Goal: Task Accomplishment & Management: Manage account settings

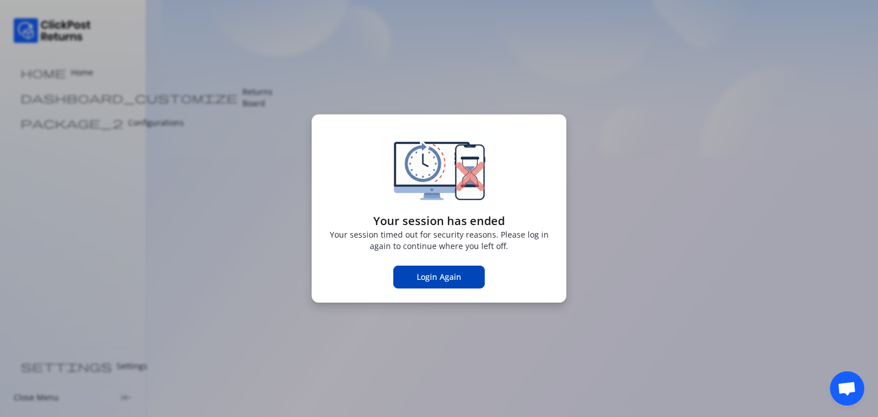
click at [450, 277] on span "Login Again" at bounding box center [439, 276] width 45 height 11
click at [437, 281] on span "Login Again" at bounding box center [439, 276] width 45 height 11
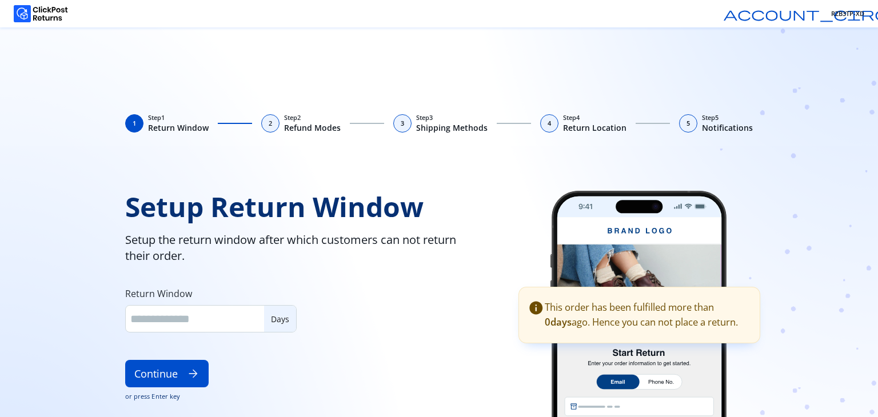
type input "**"
click at [437, 298] on div "Setup Return Window Setup the return window after which customers can not retur…" at bounding box center [303, 332] width 357 height 282
click at [164, 370] on button "Continue arrow_forward" at bounding box center [166, 373] width 83 height 27
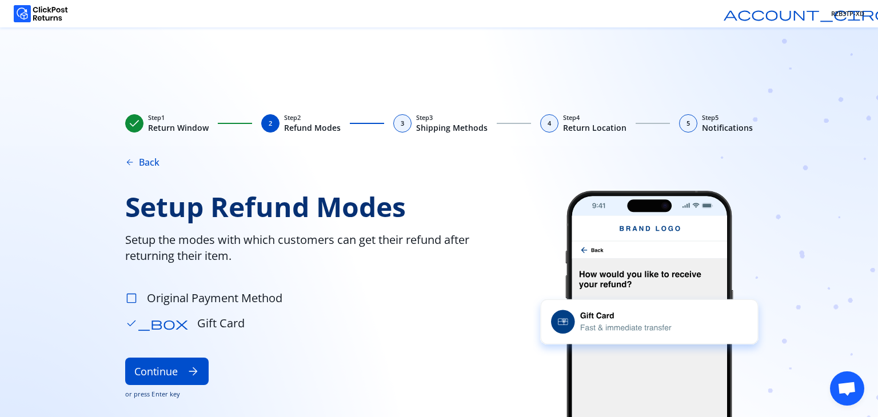
click at [130, 298] on span "check_box_outline_blank" at bounding box center [131, 298] width 13 height 13
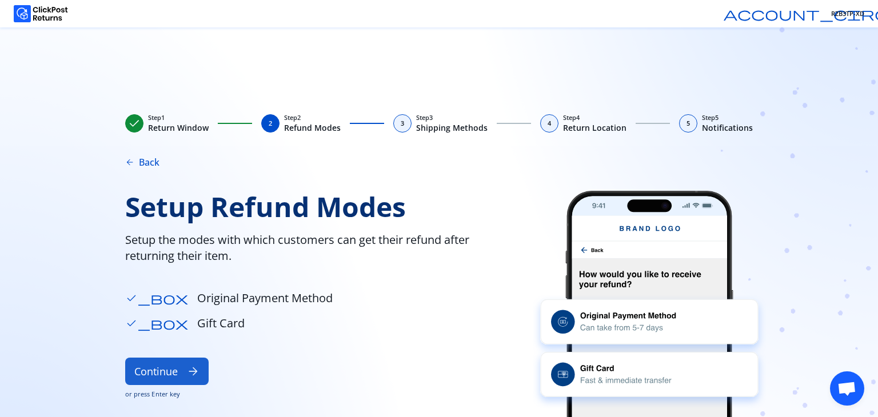
click at [169, 378] on button "Continue arrow_forward" at bounding box center [166, 371] width 83 height 27
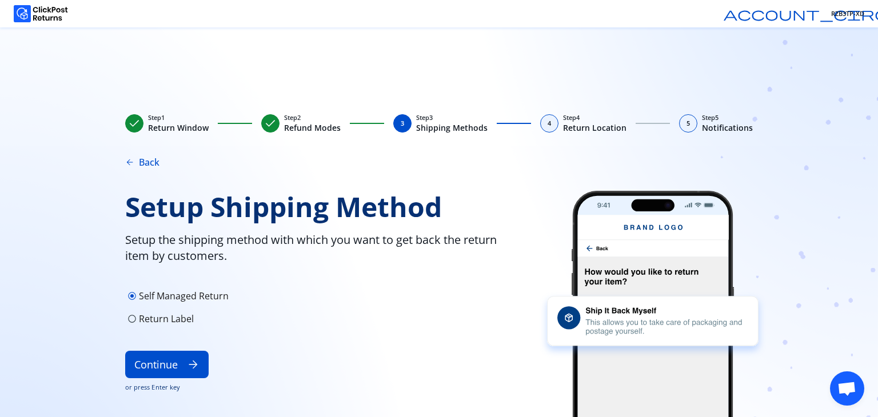
click at [133, 315] on span "radio_button_unchecked" at bounding box center [131, 318] width 9 height 9
click at [131, 293] on span "radio_button_unchecked" at bounding box center [131, 295] width 9 height 9
click at [180, 365] on button "Continue arrow_forward" at bounding box center [166, 364] width 83 height 27
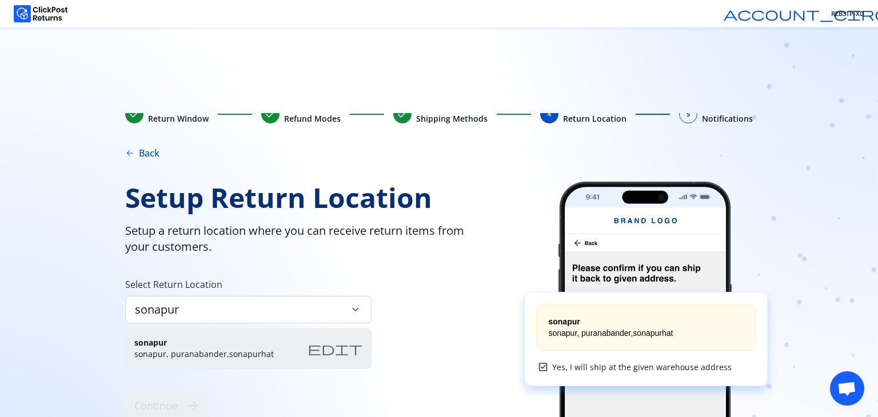
scroll to position [9, 0]
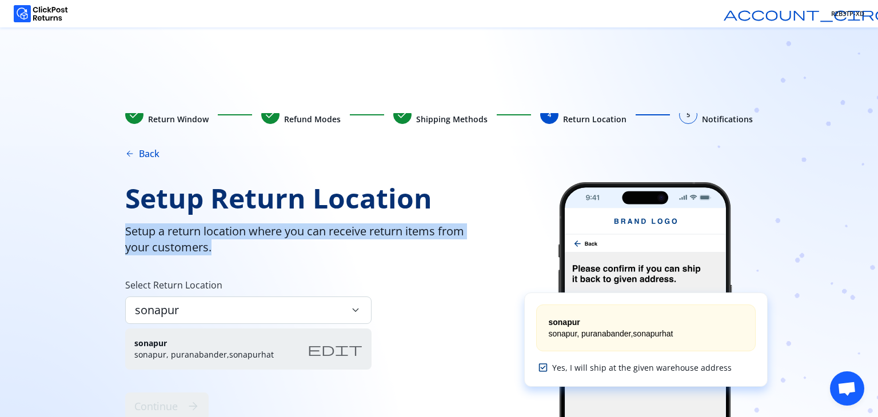
drag, startPoint x: 122, startPoint y: 227, endPoint x: 295, endPoint y: 258, distance: 175.2
click at [295, 258] on div "check Step 1 Return Window check Step 2 Refund Modes check Step 3 Shipping Meth…" at bounding box center [438, 265] width 731 height 304
click at [295, 258] on div "Setup Return Location Setup a return location where you can receive return item…" at bounding box center [309, 320] width 369 height 276
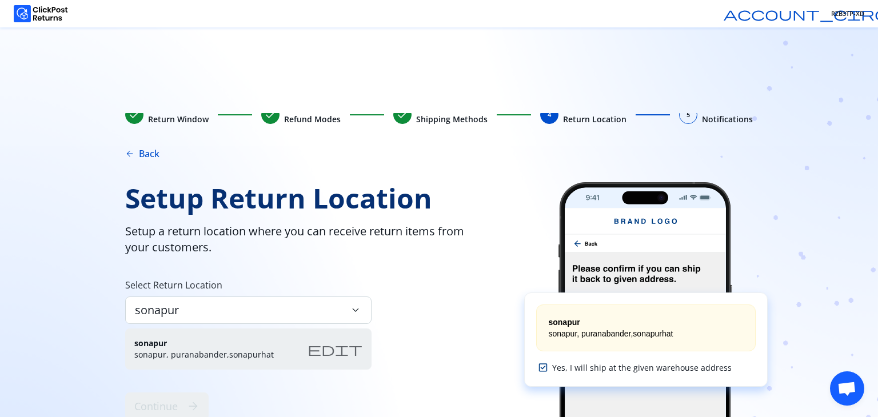
scroll to position [59, 0]
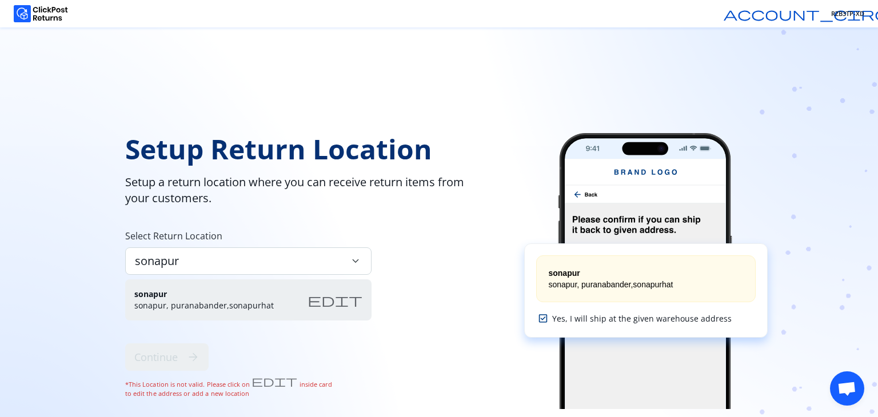
click at [281, 299] on div "sonapur sonapur, puranabander,sonapurhat edit" at bounding box center [248, 299] width 246 height 41
click at [274, 258] on div "sonapur keyboard_arrow_down" at bounding box center [248, 260] width 246 height 27
click at [402, 303] on div "Setup Return Location Setup a return location where you can receive return item…" at bounding box center [309, 271] width 369 height 276
click at [539, 314] on icon at bounding box center [542, 318] width 9 height 9
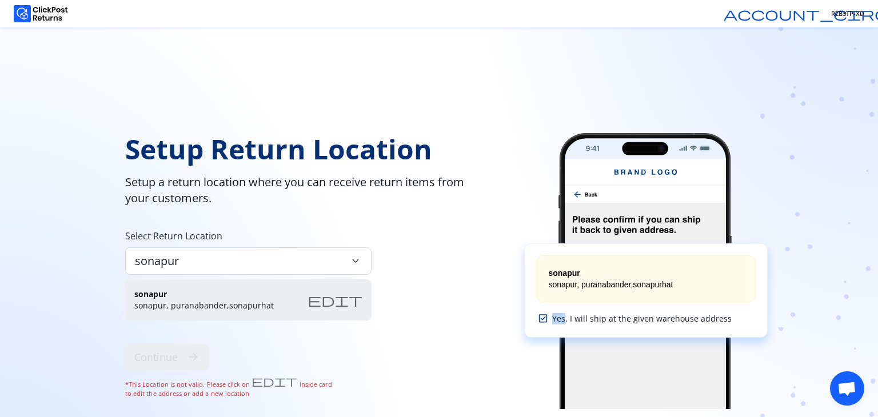
click at [539, 314] on icon at bounding box center [542, 318] width 9 height 9
click at [604, 318] on span "Yes, I will ship at the given warehouse address" at bounding box center [641, 318] width 179 height 11
click at [576, 255] on div "sonapur sonapur, puranabander,sonapurhat" at bounding box center [645, 278] width 219 height 47
click at [350, 309] on button "edit" at bounding box center [334, 300] width 55 height 23
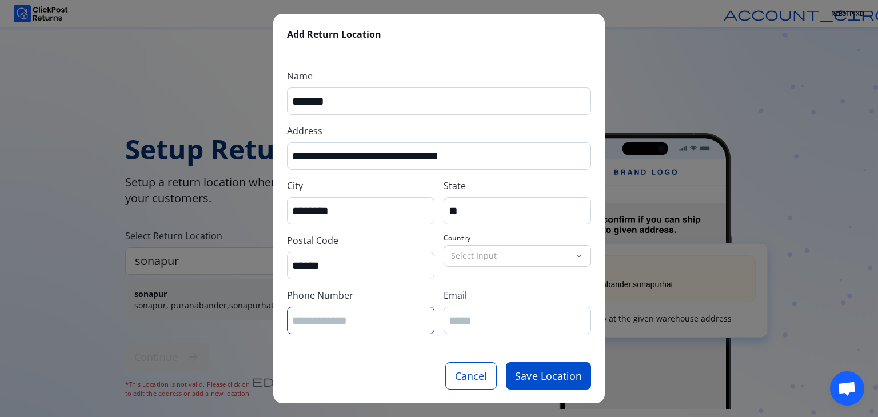
click at [333, 321] on input "Phone Number" at bounding box center [360, 320] width 137 height 15
click at [323, 315] on input "Phone Number" at bounding box center [360, 320] width 137 height 15
type input "**********"
click at [471, 330] on div at bounding box center [516, 320] width 147 height 27
click at [483, 257] on p "Select Input" at bounding box center [510, 255] width 119 height 11
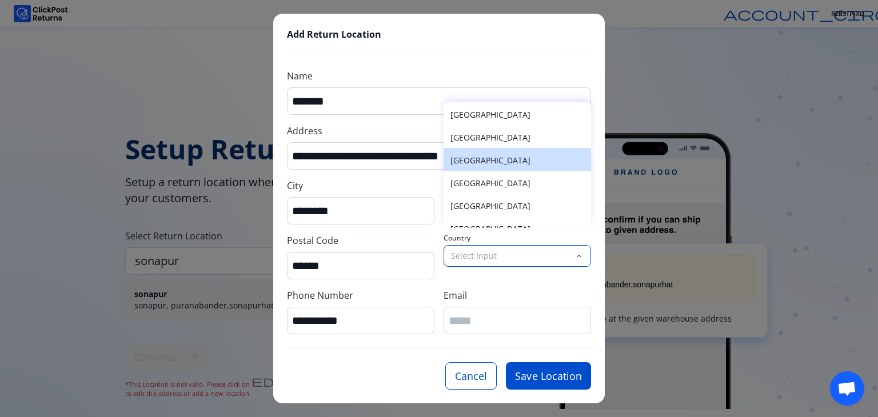
click at [459, 158] on p "India" at bounding box center [517, 160] width 134 height 11
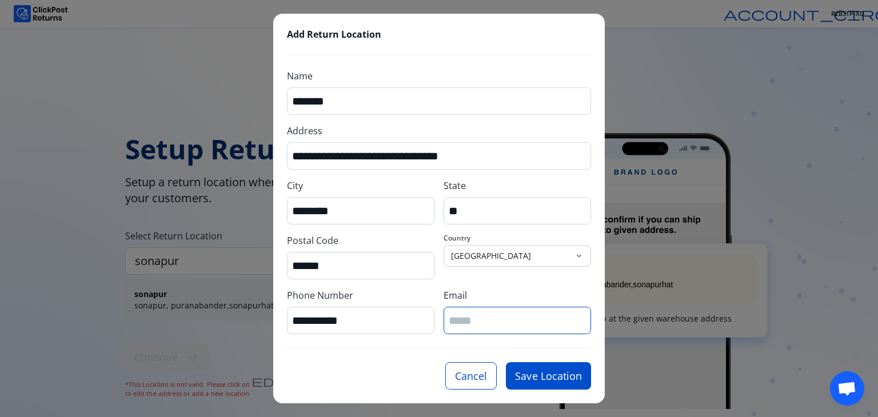
click at [465, 323] on input "Email" at bounding box center [517, 320] width 137 height 15
type input "**********"
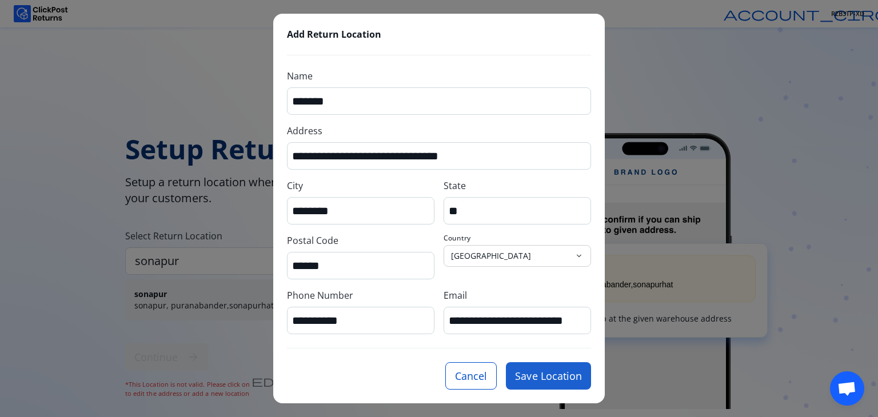
click at [542, 377] on button "Save Location" at bounding box center [548, 375] width 85 height 27
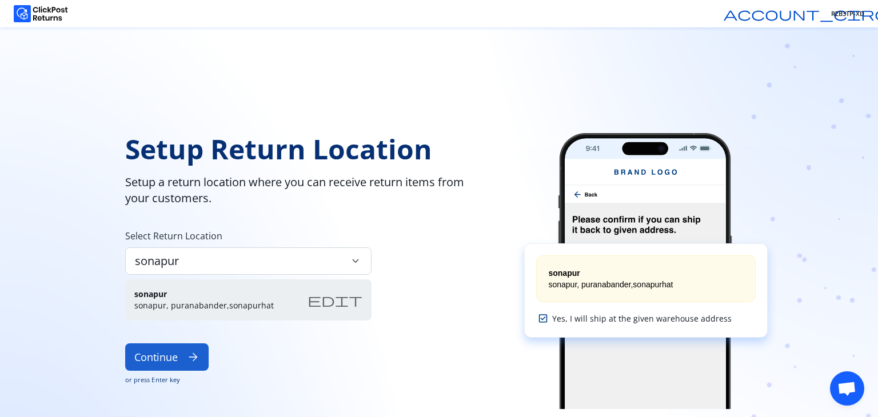
click at [173, 357] on button "Continue arrow_forward" at bounding box center [166, 356] width 83 height 27
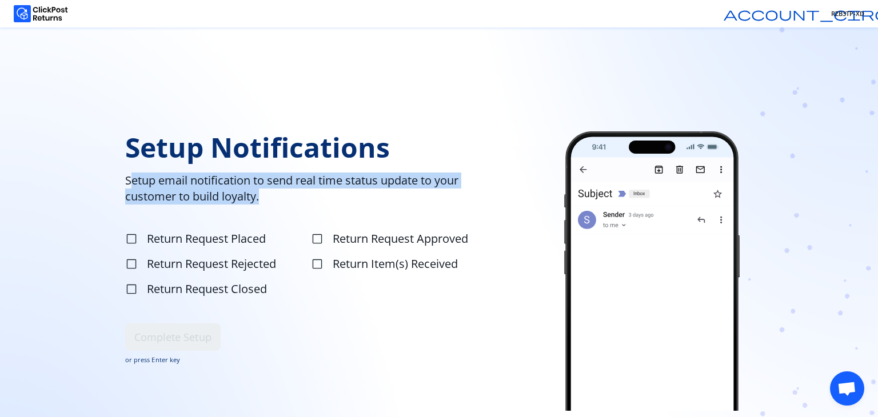
drag, startPoint x: 128, startPoint y: 178, endPoint x: 271, endPoint y: 199, distance: 144.5
click at [271, 199] on span "Setup email notification to send real time status update to your customer to bu…" at bounding box center [316, 189] width 383 height 32
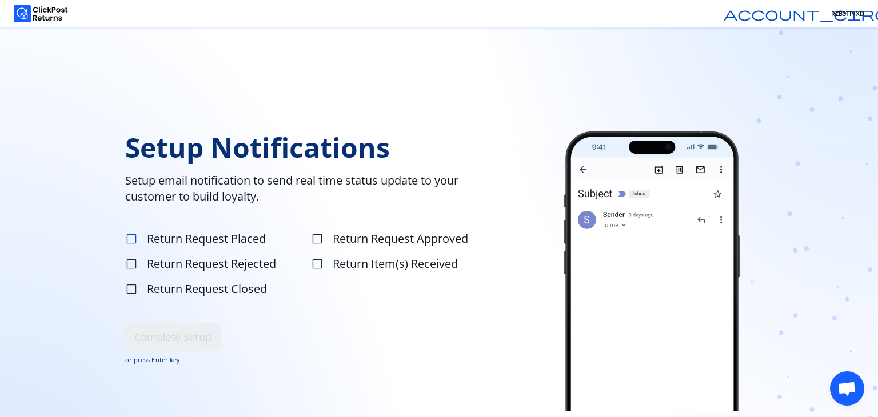
click at [137, 234] on span "check_box_outline_blank" at bounding box center [131, 239] width 13 height 13
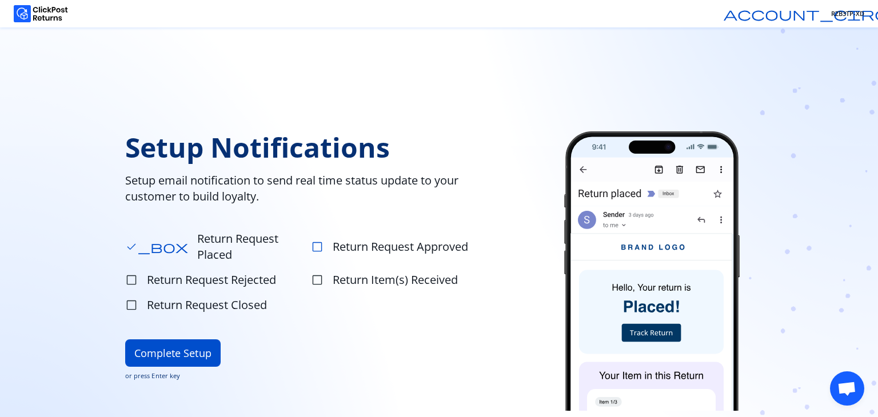
click at [318, 242] on span "check_box_outline_blank" at bounding box center [317, 247] width 13 height 13
click at [130, 274] on span "check_box_outline_blank" at bounding box center [131, 280] width 13 height 13
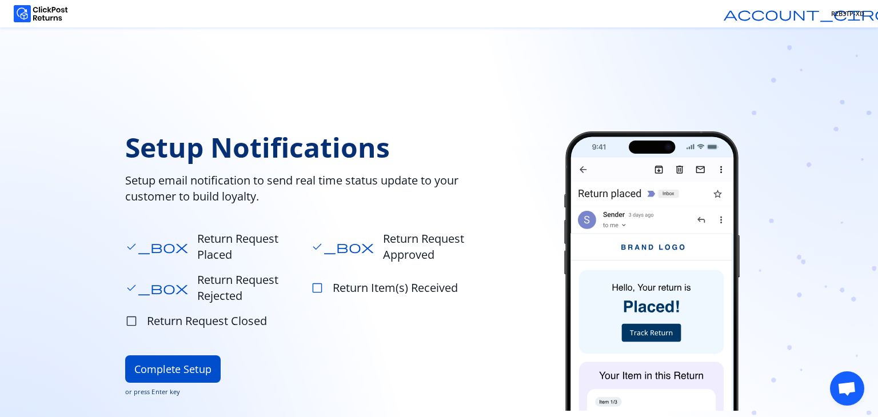
click at [312, 282] on span "check_box_outline_blank" at bounding box center [317, 288] width 13 height 13
click at [129, 315] on span "check_box_outline_blank" at bounding box center [131, 321] width 13 height 13
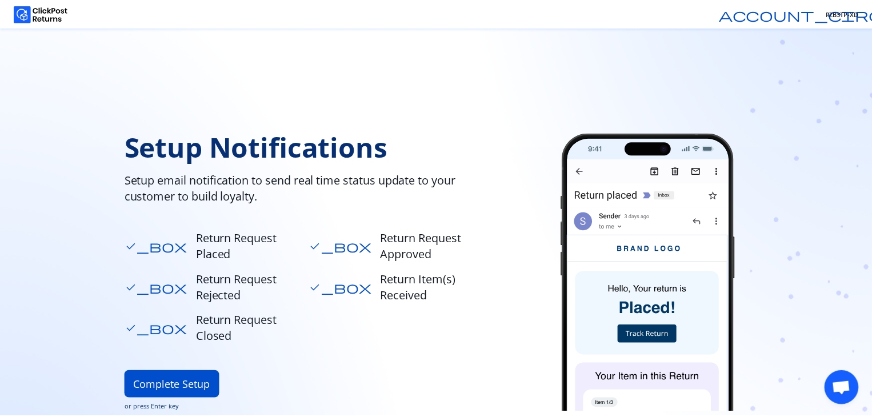
scroll to position [63, 0]
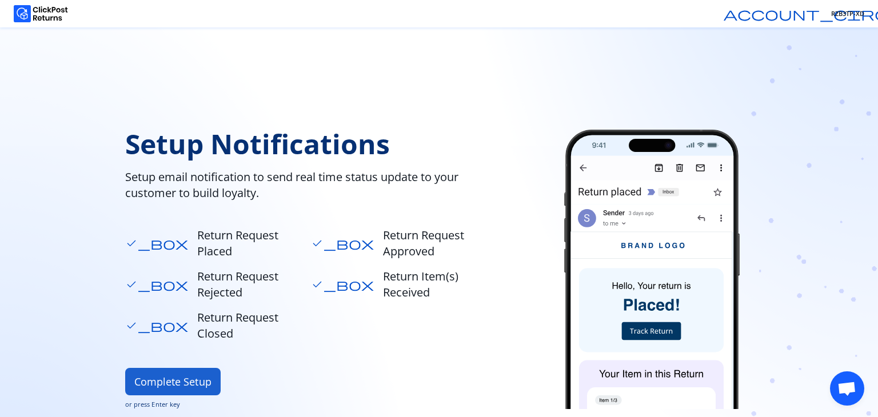
click at [166, 368] on button "Complete Setup" at bounding box center [172, 381] width 95 height 27
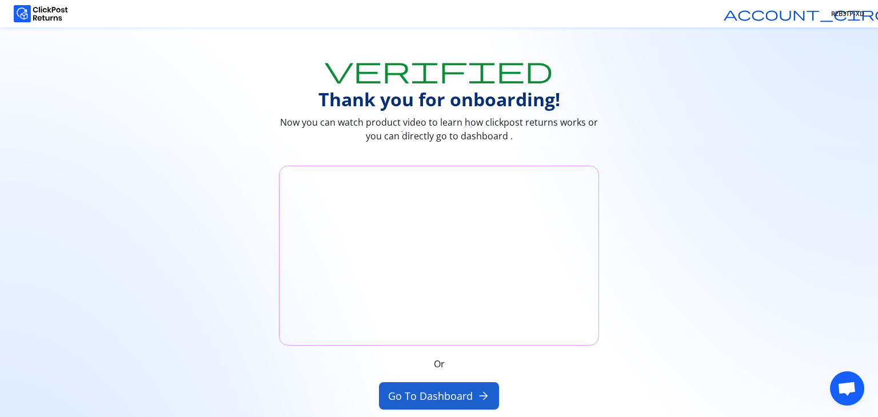
click at [421, 391] on button "Go to Dashboard arrow_forward" at bounding box center [439, 395] width 121 height 27
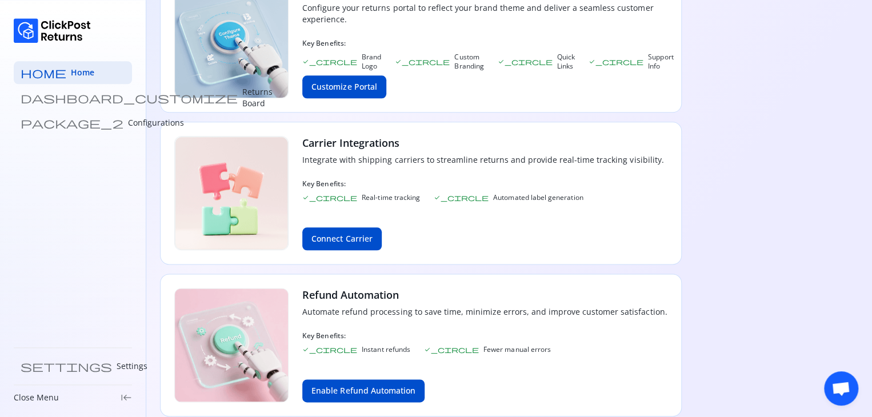
scroll to position [562, 0]
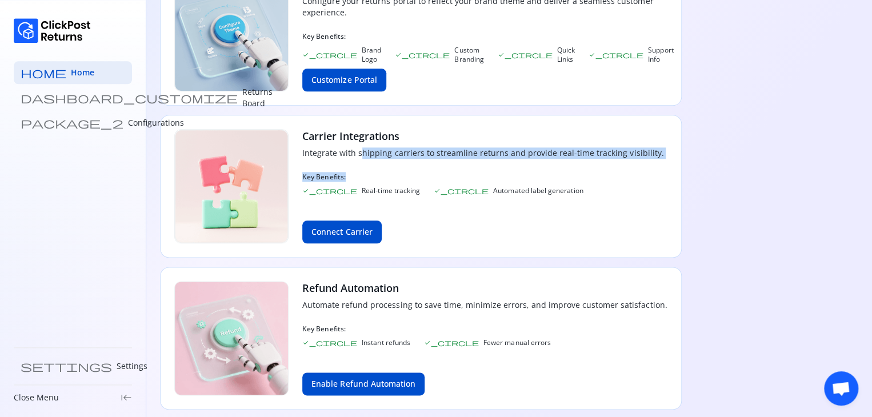
drag, startPoint x: 359, startPoint y: 147, endPoint x: 628, endPoint y: 169, distance: 270.1
click at [628, 169] on div "Carrier Integrations Integrate with shipping carriers to streamline returns and…" at bounding box center [482, 186] width 361 height 114
click at [628, 173] on p "Key Benefits:" at bounding box center [482, 177] width 361 height 9
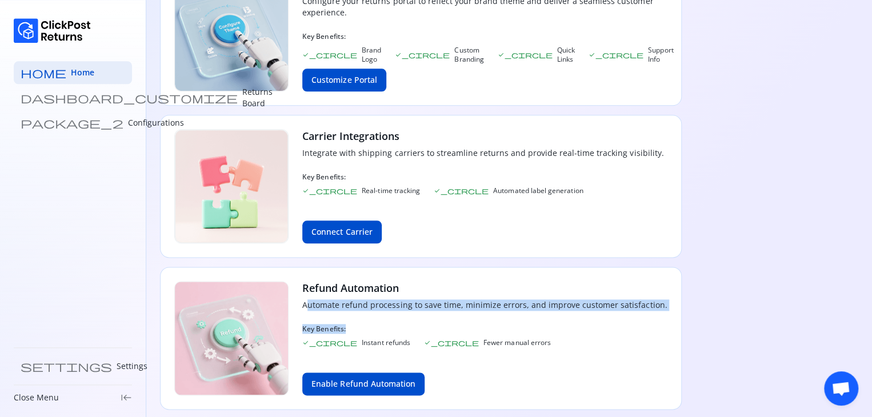
drag, startPoint x: 305, startPoint y: 301, endPoint x: 414, endPoint y: 317, distance: 110.9
click at [414, 317] on div "Refund Automation Automate refund processing to save time, minimize errors, and…" at bounding box center [484, 338] width 365 height 114
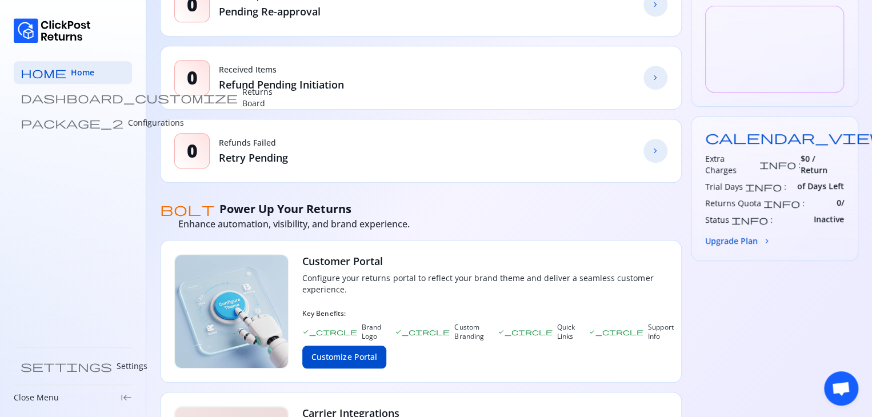
scroll to position [290, 0]
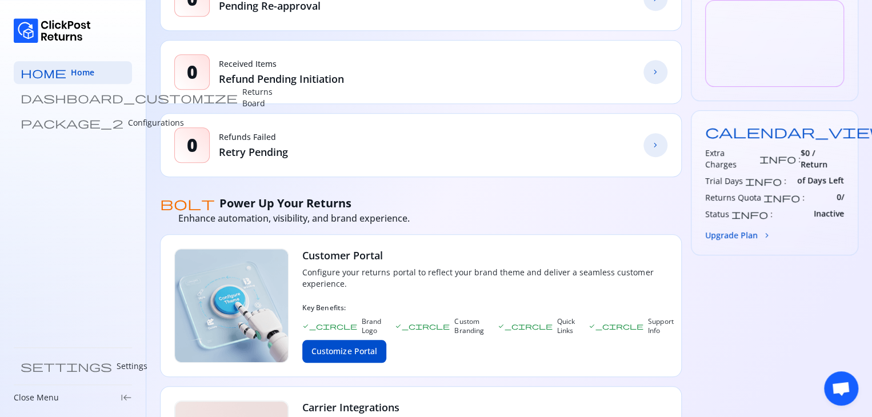
click at [831, 208] on span "Inactive" at bounding box center [829, 214] width 30 height 12
click at [787, 182] on div "Extra Charges info : $0 / Return Trial Days info : of Days Left Returns Quota i…" at bounding box center [774, 183] width 139 height 73
drag, startPoint x: 803, startPoint y: 138, endPoint x: 851, endPoint y: 173, distance: 59.2
click at [851, 173] on div "calendar_view_day Plan Extra Charges info : $0 / Return Trial Days info : of Da…" at bounding box center [775, 182] width 168 height 145
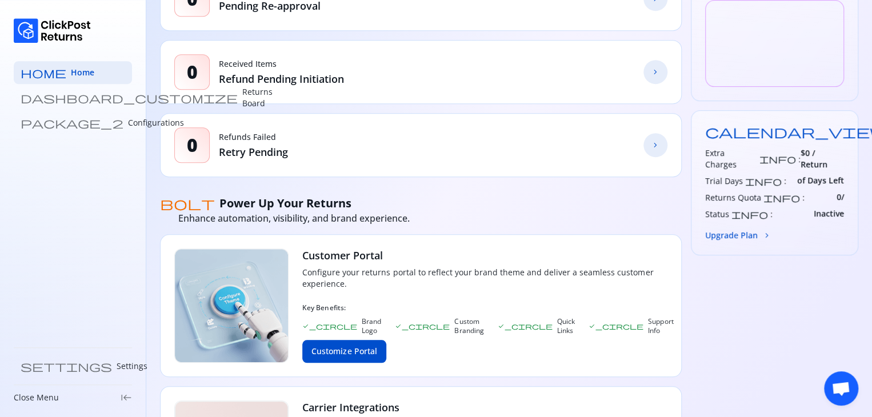
click at [851, 173] on div "calendar_view_day Plan Extra Charges info : $0 / Return Trial Days info : of Da…" at bounding box center [775, 182] width 168 height 145
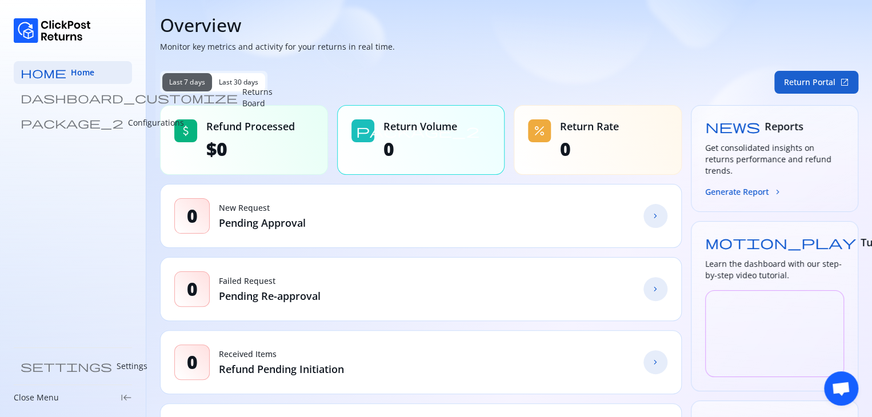
click at [807, 83] on button "Return Portal open_in_new" at bounding box center [816, 82] width 84 height 23
click at [230, 82] on span "Last 30 days" at bounding box center [239, 82] width 40 height 9
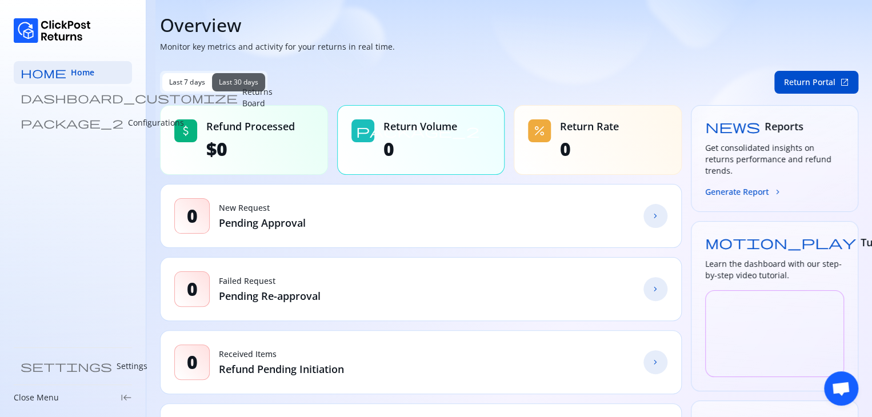
click at [242, 95] on p "Returns Board" at bounding box center [257, 97] width 30 height 23
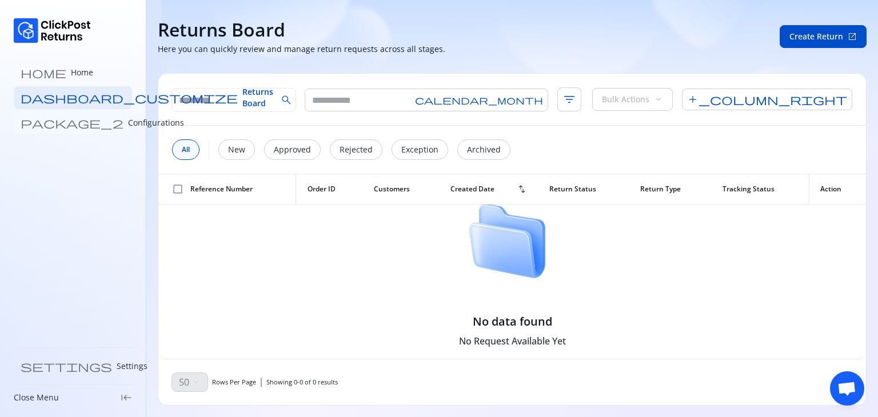
click at [68, 115] on link "package_2 Configurations" at bounding box center [73, 122] width 118 height 23
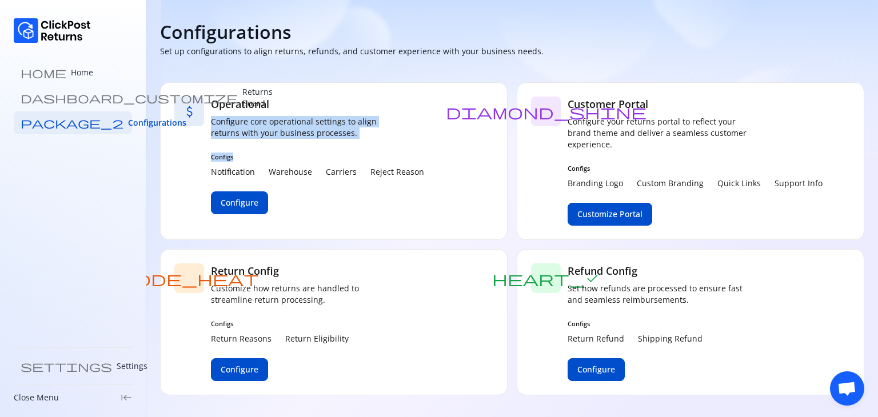
drag, startPoint x: 210, startPoint y: 117, endPoint x: 352, endPoint y: 149, distance: 145.3
click at [352, 149] on div "attach_money Operational Configure core operational settings to align returns w…" at bounding box center [333, 161] width 347 height 158
click at [352, 149] on div "Operational Configure core operational settings to align returns with your busi…" at bounding box center [317, 161] width 213 height 129
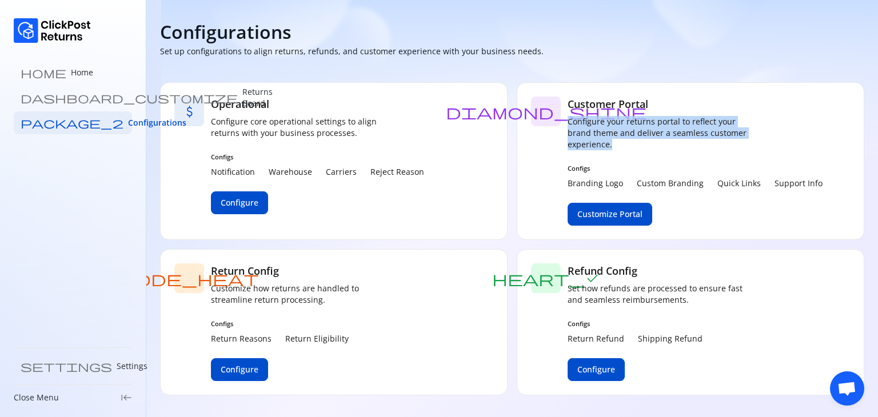
drag, startPoint x: 566, startPoint y: 117, endPoint x: 638, endPoint y: 153, distance: 79.7
click at [638, 153] on div "diamond_shine Customer Portal Configure your returns portal to reflect your bra…" at bounding box center [690, 161] width 347 height 158
click at [638, 153] on div "Customer Portal Configure your returns portal to reflect your brand theme and d…" at bounding box center [694, 161] width 255 height 129
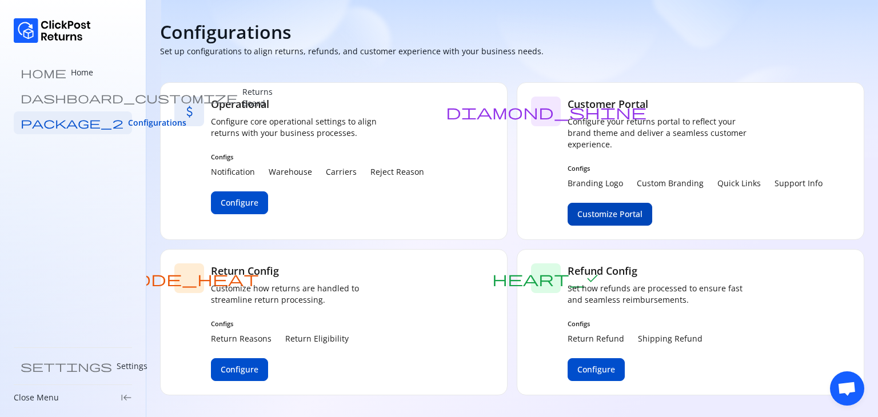
click at [602, 213] on span "Customize Portal" at bounding box center [609, 214] width 65 height 11
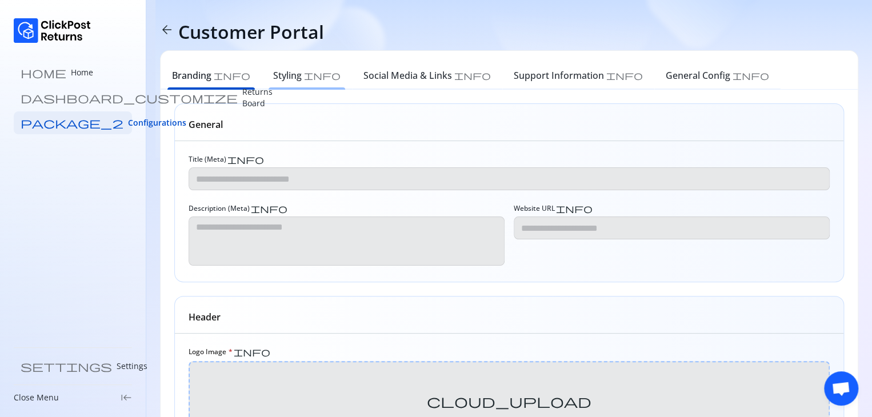
click at [273, 74] on h6 "Styling" at bounding box center [287, 76] width 29 height 14
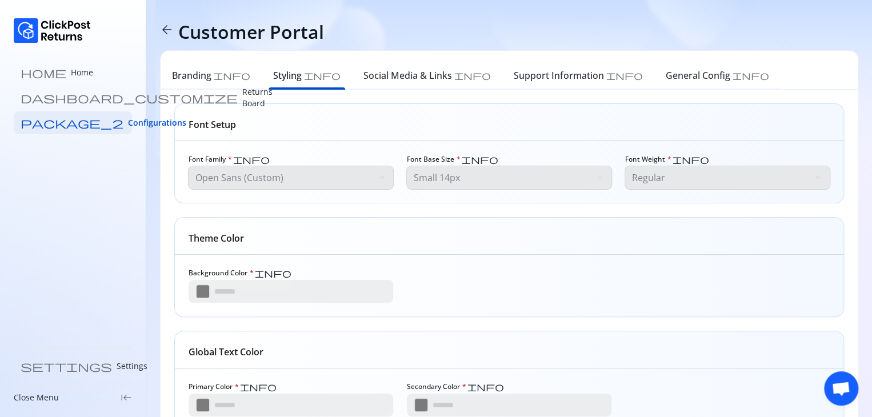
type input "*******"
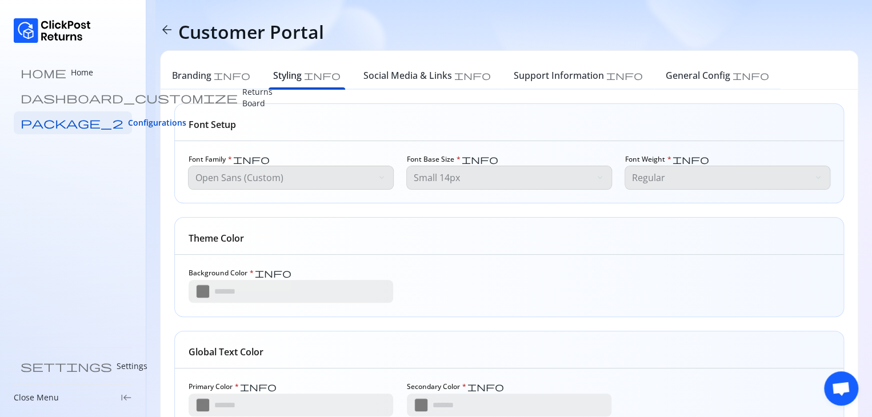
type input "*******"
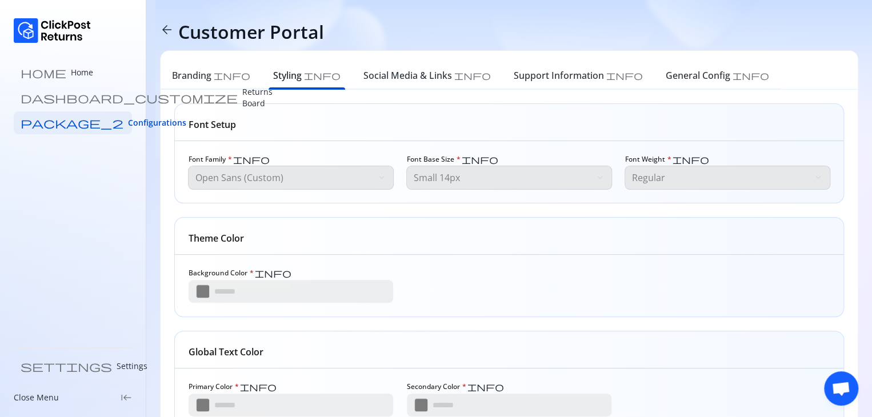
type input "*******"
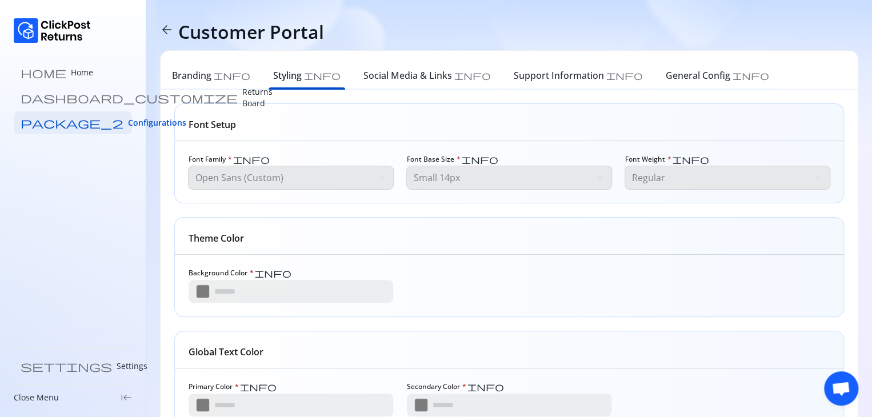
type input "*******"
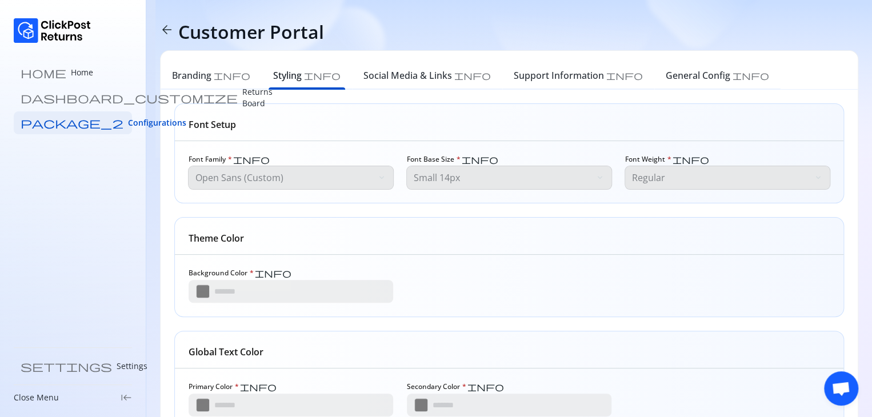
type input "*******"
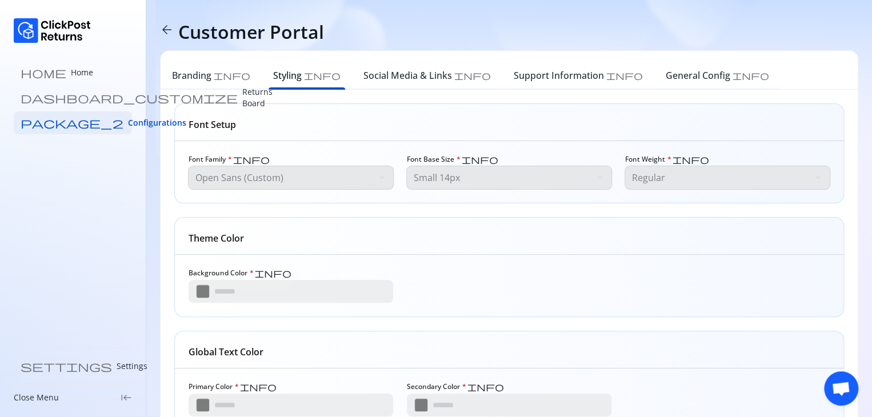
type input "*******"
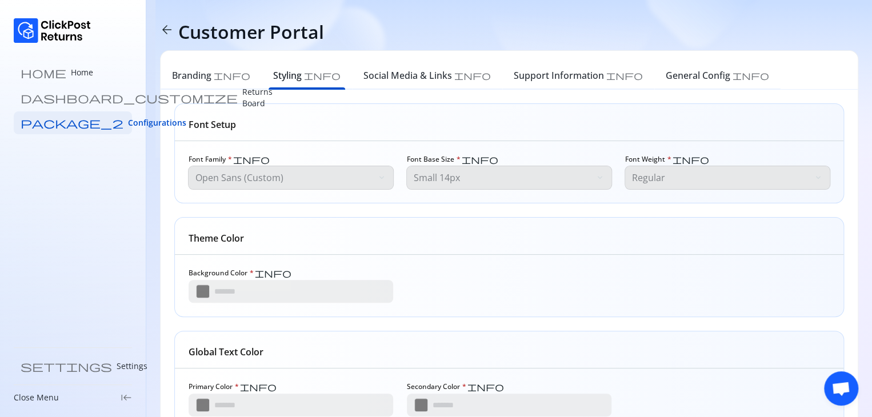
type input "*******"
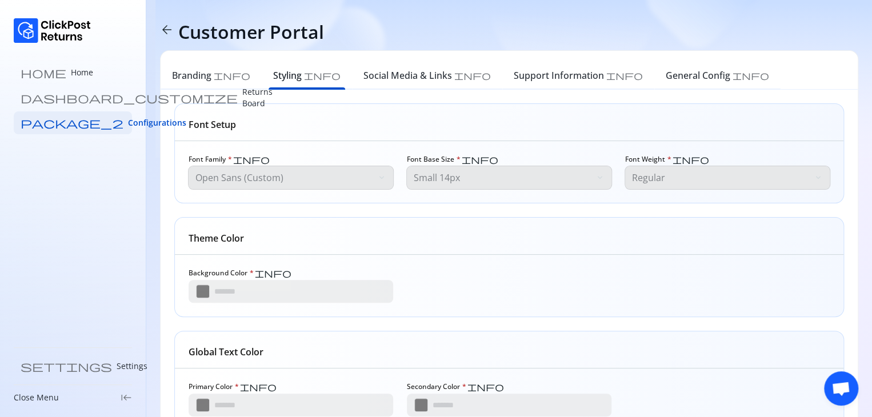
type input "*******"
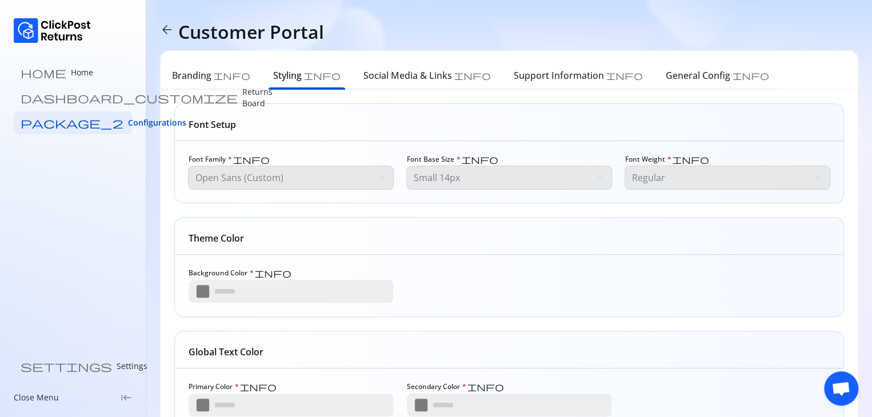
type input "*******"
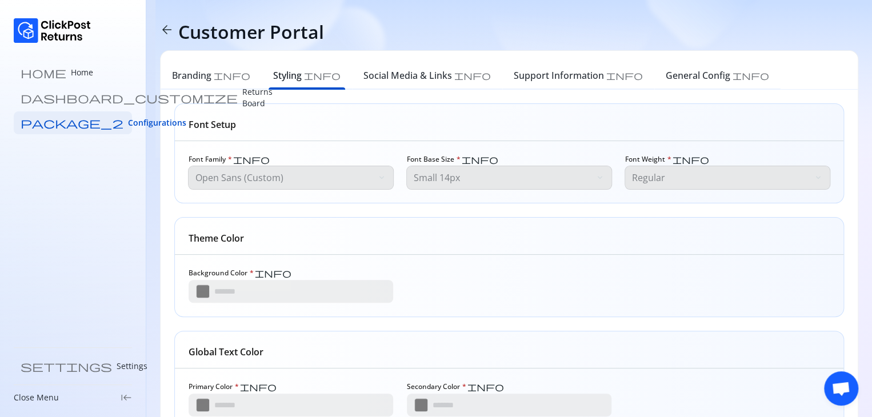
type input "*******"
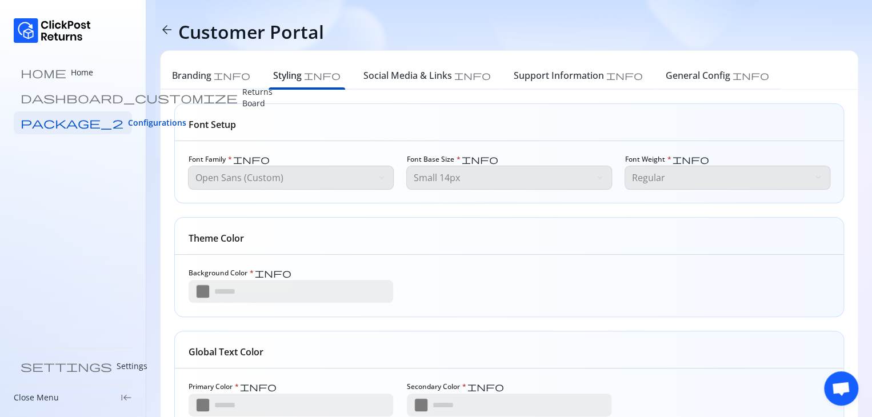
type input "*******"
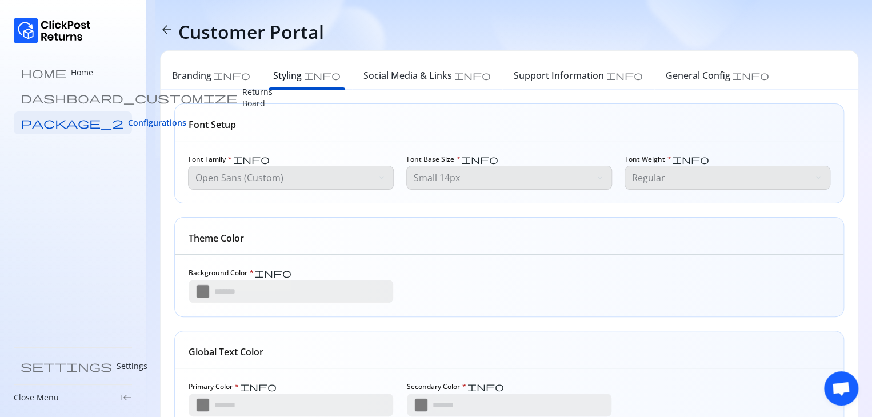
type input "*******"
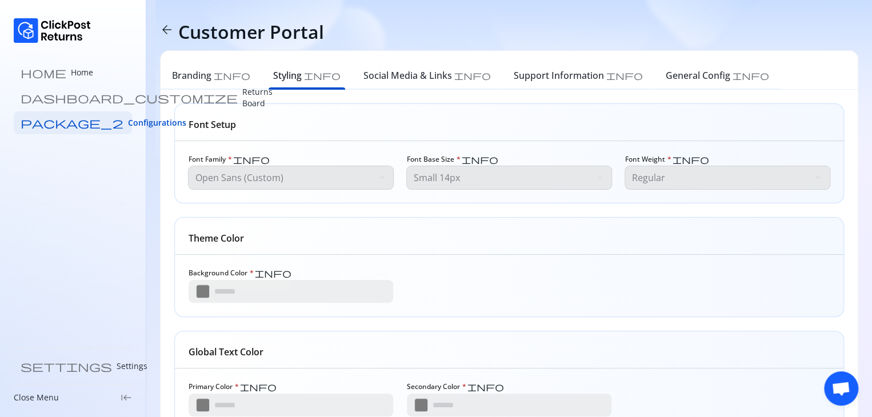
type input "*******"
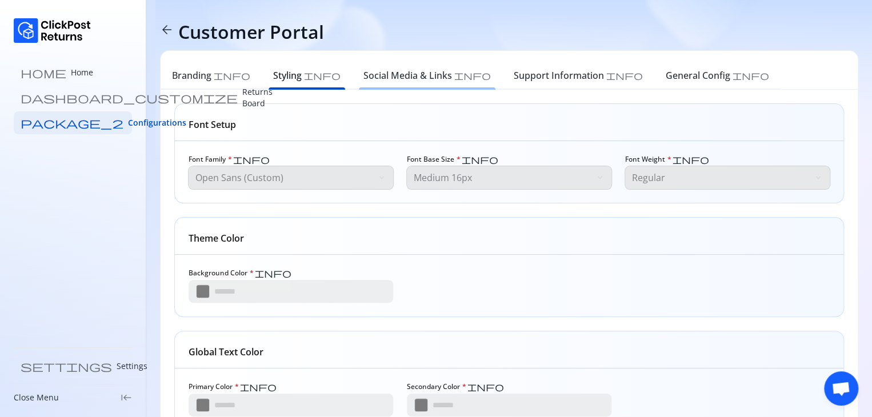
click at [369, 78] on h6 "Social Media & Links" at bounding box center [407, 76] width 89 height 14
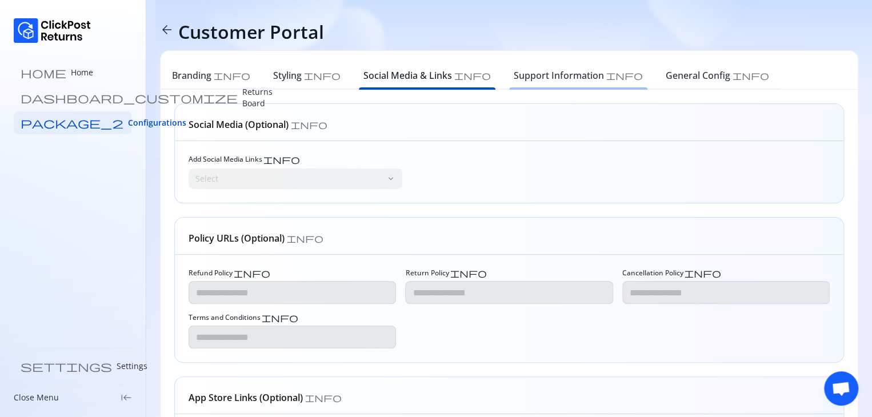
click at [514, 79] on h6 "Support Information" at bounding box center [559, 76] width 90 height 14
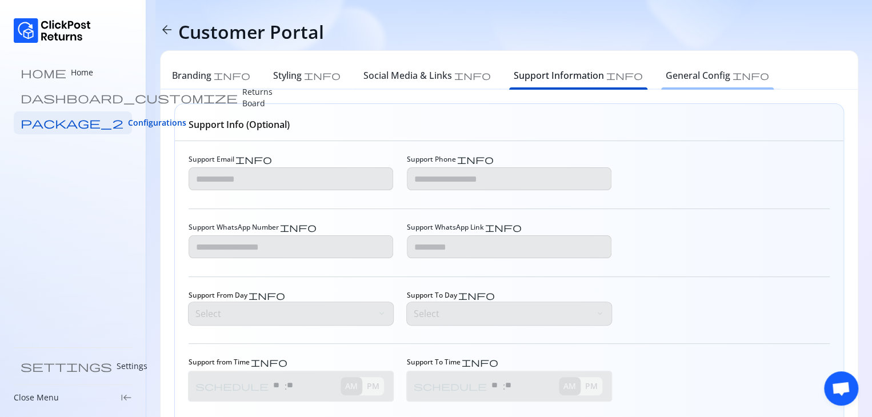
click at [666, 76] on h6 "General Config" at bounding box center [698, 76] width 65 height 14
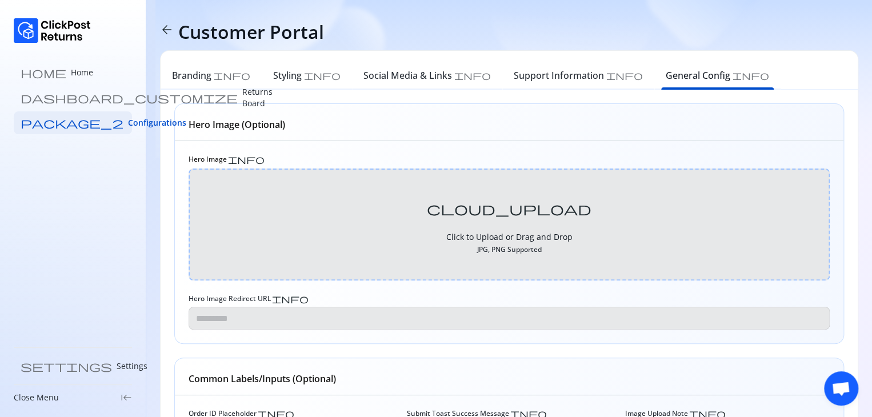
type input "**********"
type textarea "**********"
click at [71, 70] on p "Home" at bounding box center [82, 72] width 22 height 11
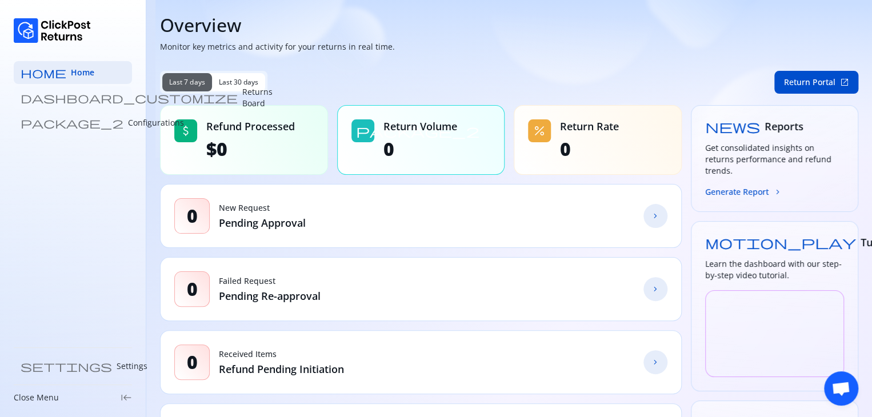
click at [75, 106] on link "dashboard_customize Returns Board" at bounding box center [73, 97] width 118 height 23
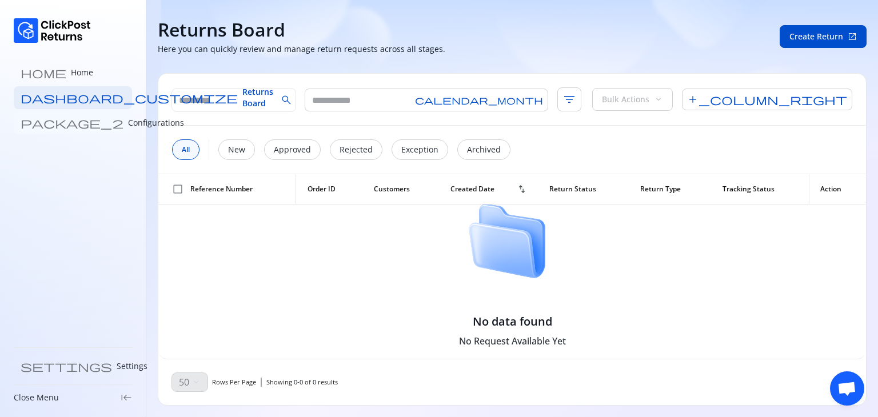
click at [128, 123] on p "Configurations" at bounding box center [156, 122] width 56 height 11
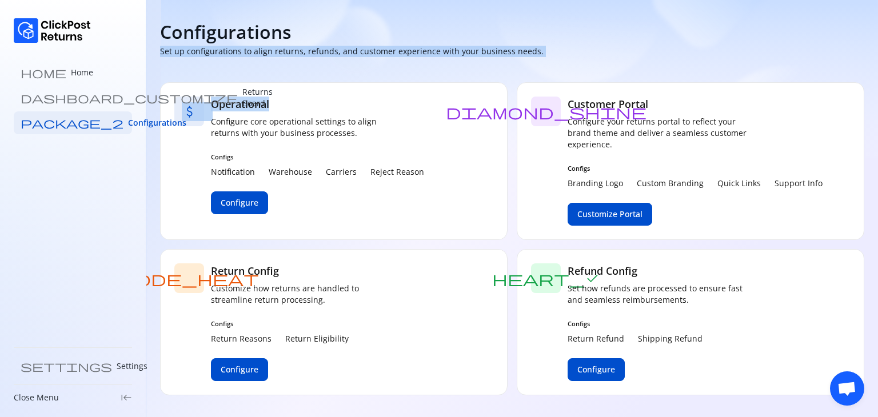
drag, startPoint x: 155, startPoint y: 49, endPoint x: 505, endPoint y: 65, distance: 350.1
click at [505, 65] on section "Configurations Set up configurations to align returns, refunds, and customer ex…" at bounding box center [511, 204] width 731 height 409
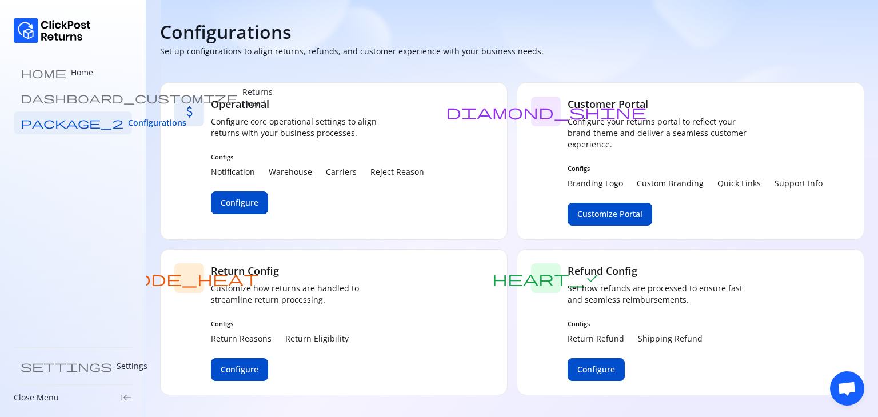
click at [474, 282] on div "mode_heat Return Config Customize how returns are handled to streamline return …" at bounding box center [333, 322] width 347 height 146
click at [246, 369] on span "Configure" at bounding box center [240, 369] width 38 height 11
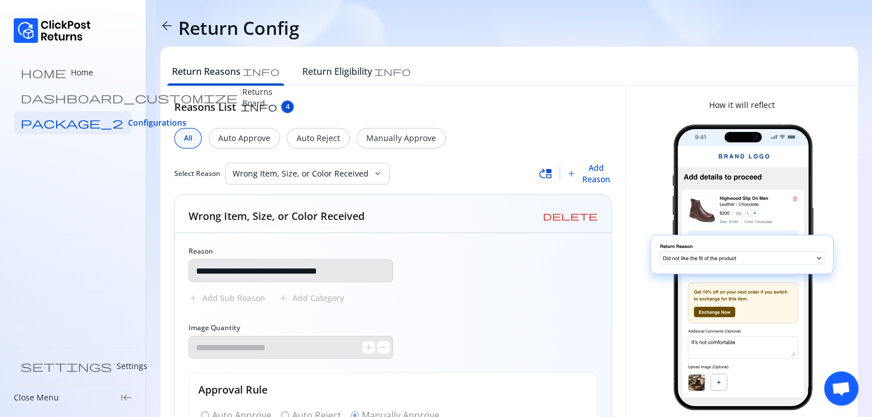
scroll to position [3, 0]
click at [302, 71] on h6 "Return Eligibility" at bounding box center [337, 72] width 70 height 14
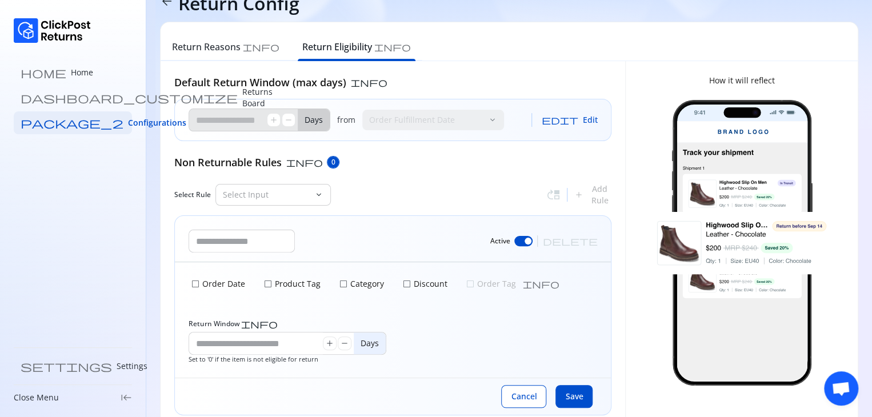
scroll to position [37, 0]
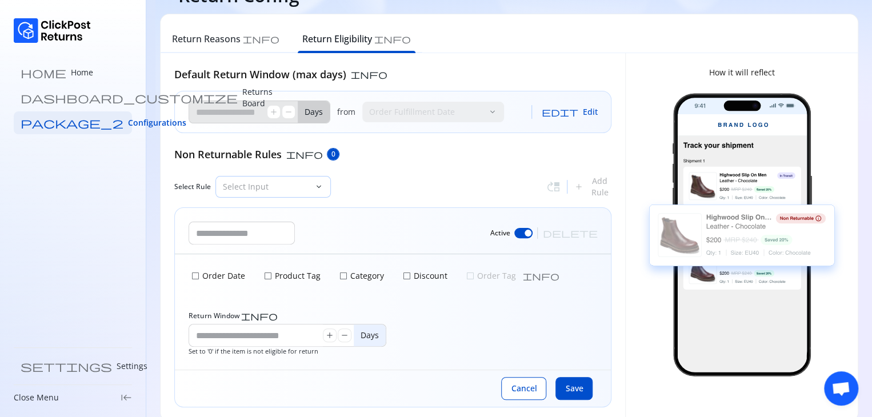
click at [314, 183] on span "keyboard_arrow_down" at bounding box center [318, 186] width 9 height 9
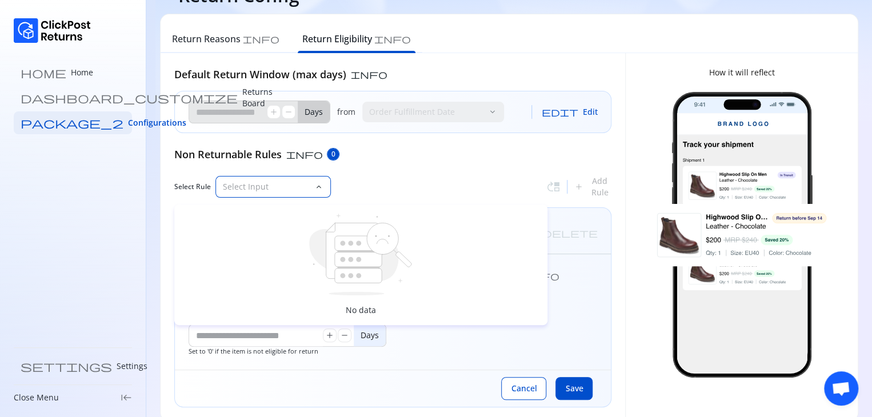
click at [314, 183] on span "keyboard_arrow_down" at bounding box center [318, 186] width 9 height 9
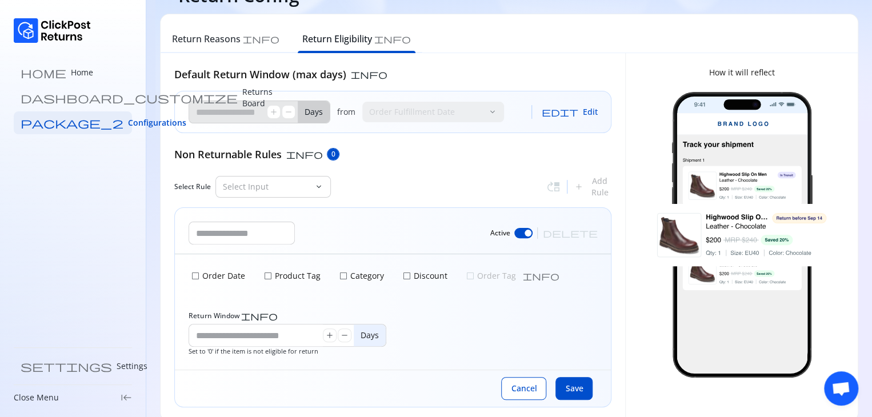
click at [405, 169] on div "Default Return Window (max days) info ** add remove Days from Order Fulfillment…" at bounding box center [392, 237] width 437 height 341
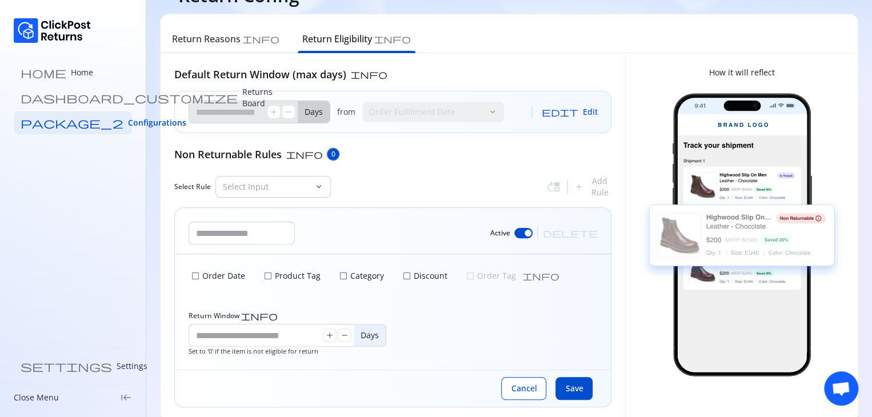
click at [574, 186] on div "move_up add Add Rule" at bounding box center [578, 186] width 65 height 23
click at [224, 227] on input "text" at bounding box center [241, 233] width 105 height 22
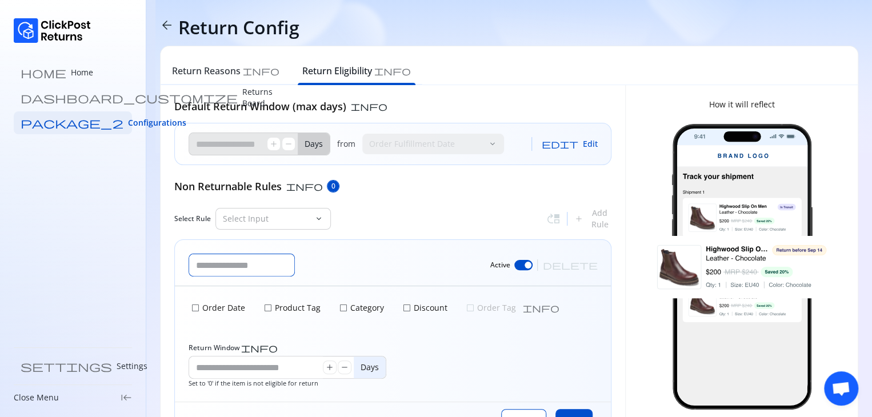
scroll to position [0, 0]
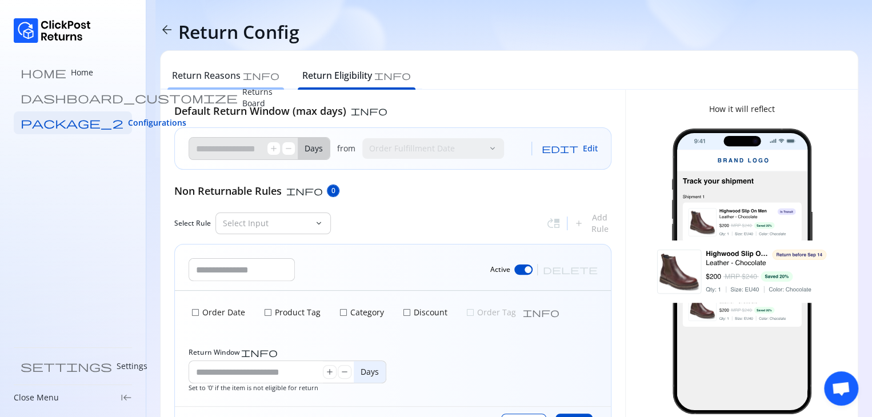
click at [214, 78] on h6 "Return Reasons" at bounding box center [206, 76] width 69 height 14
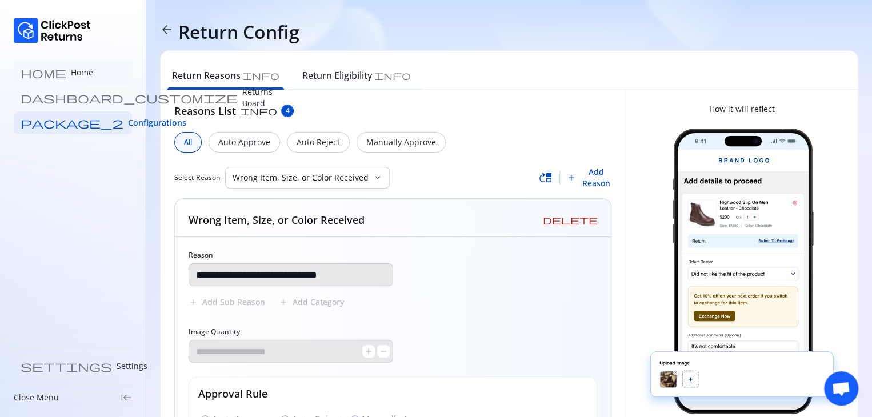
click at [71, 76] on p "Home" at bounding box center [82, 72] width 22 height 11
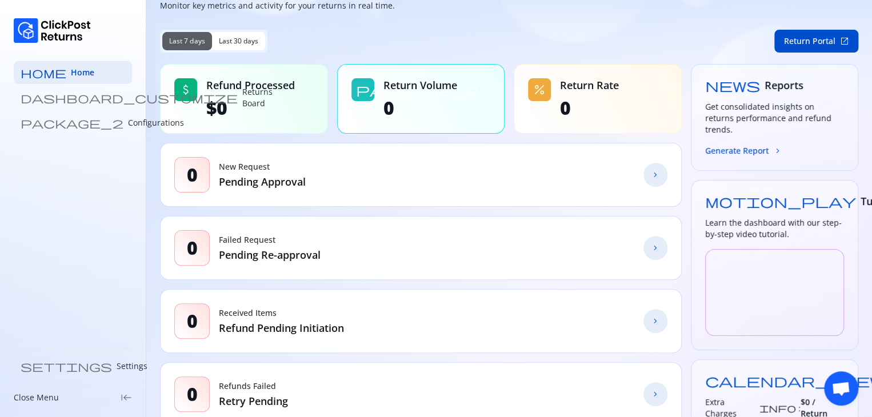
scroll to position [42, 0]
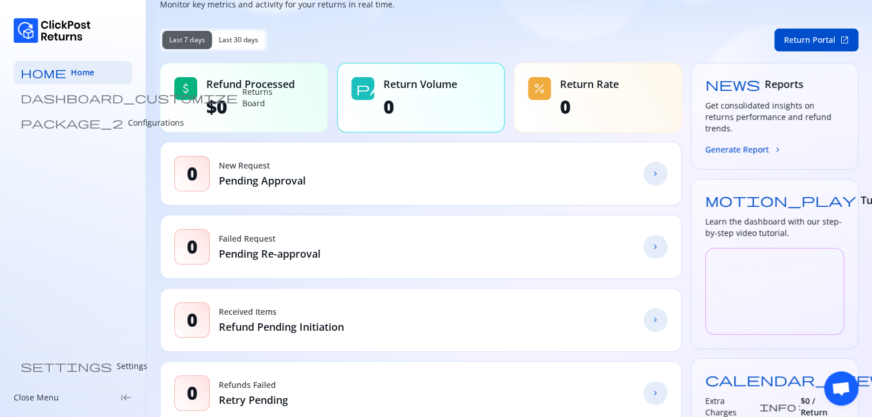
click at [649, 181] on link "chevron_forward" at bounding box center [655, 174] width 24 height 24
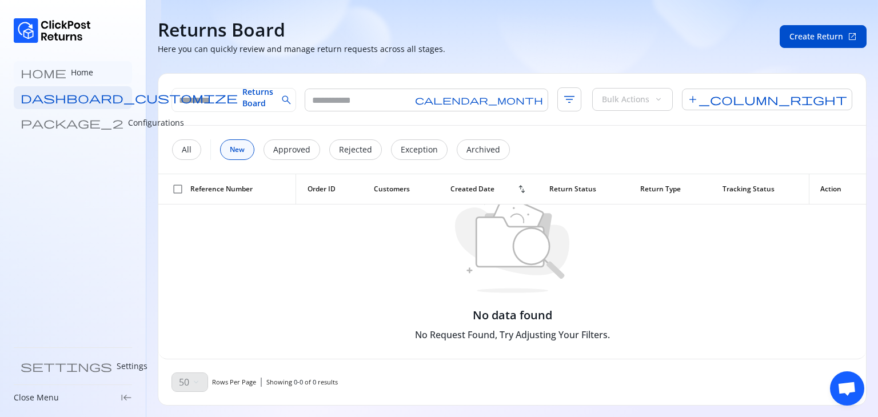
click at [71, 67] on p "Home" at bounding box center [82, 72] width 22 height 11
